Goal: Transaction & Acquisition: Purchase product/service

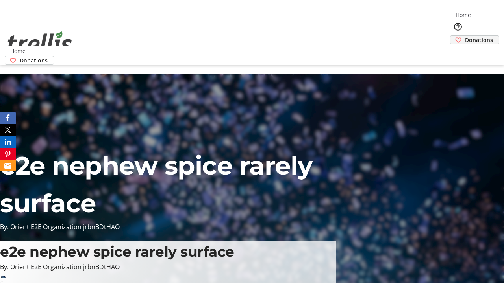
click at [465, 36] on span "Donations" at bounding box center [479, 40] width 28 height 8
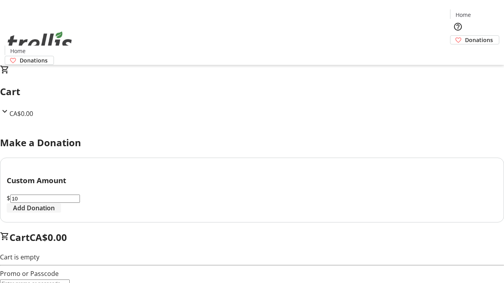
click at [55, 213] on span "Add Donation" at bounding box center [34, 207] width 42 height 9
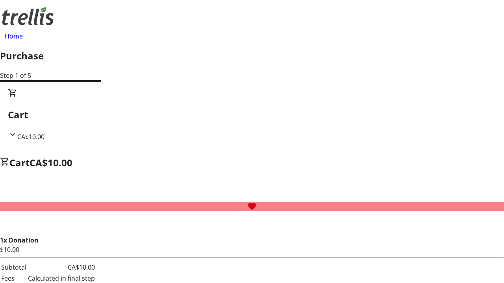
select select "CA"
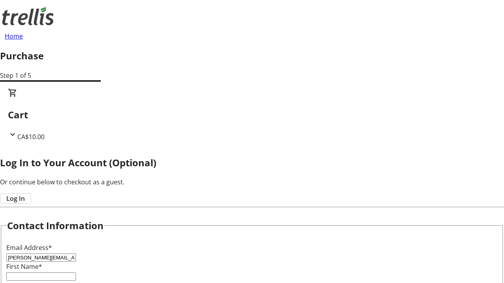
type input "[PERSON_NAME][EMAIL_ADDRESS][DOMAIN_NAME]"
type input "[PERSON_NAME]"
type input "Kub"
type input "[STREET_ADDRESS][PERSON_NAME]"
type input "Kelowna"
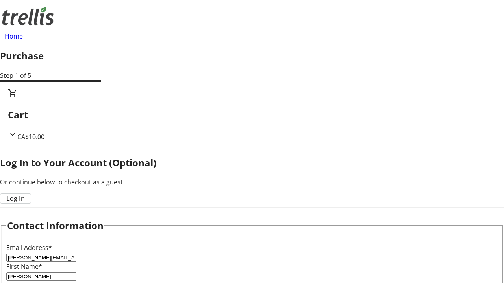
select select "BC"
type input "Kelowna"
type input "V1Y 0C2"
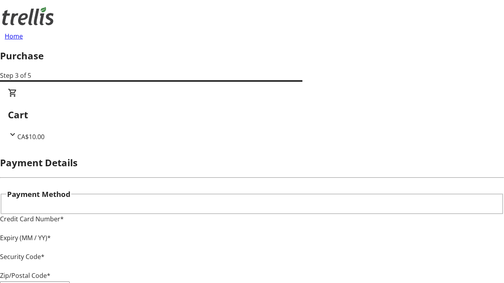
type input "V1Y 0C2"
